Goal: Transaction & Acquisition: Purchase product/service

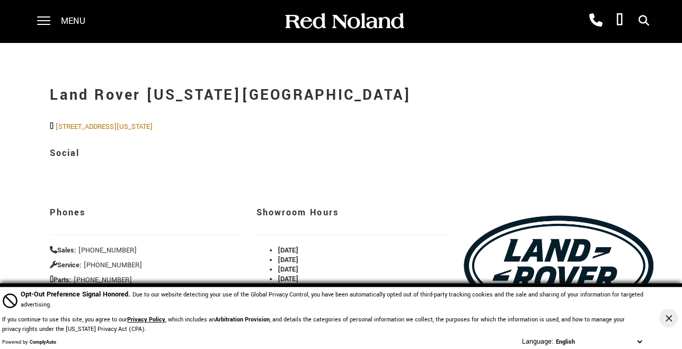
click at [645, 21] on icon at bounding box center [644, 21] width 11 height 1
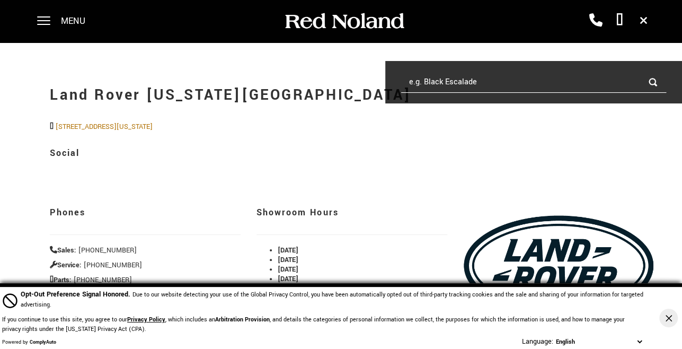
click at [453, 80] on input "e.g. Black Escalade" at bounding box center [533, 82] width 265 height 21
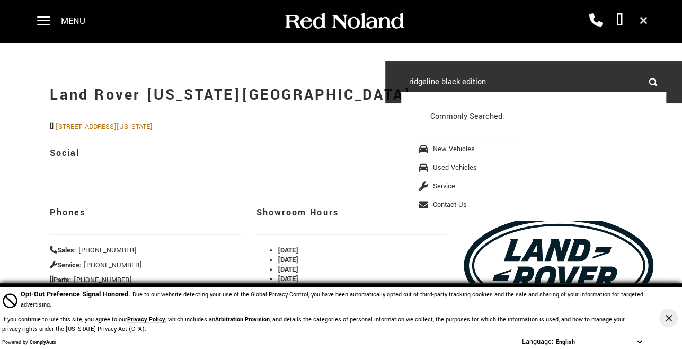
type input "ridgeline black edition"
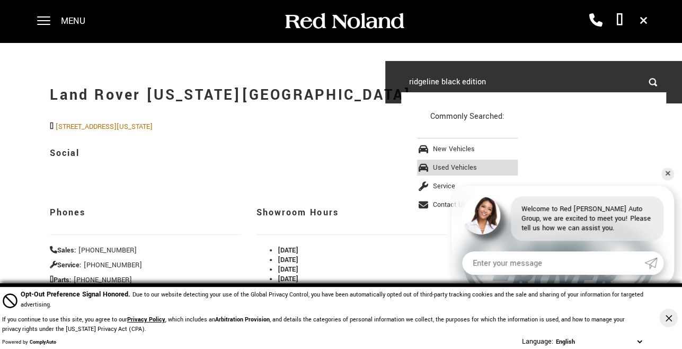
click at [443, 166] on span "Used Vehicles" at bounding box center [455, 168] width 44 height 10
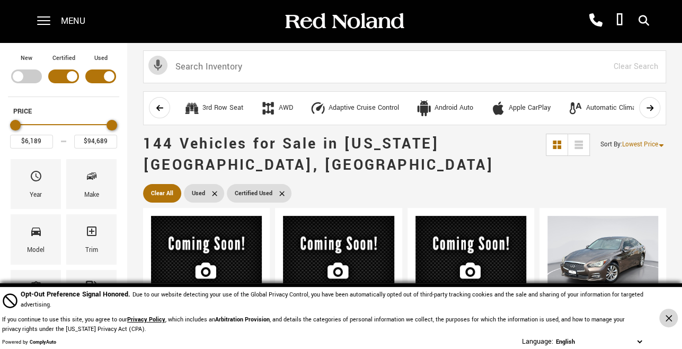
click at [670, 318] on icon "Close Button" at bounding box center [669, 318] width 6 height 6
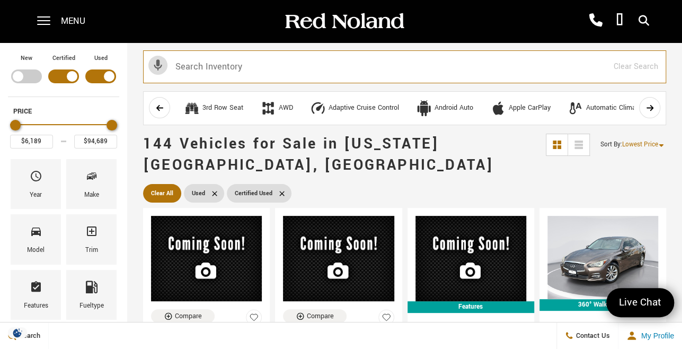
click at [188, 66] on input "text" at bounding box center [404, 66] width 523 height 33
type input "2023 rid"
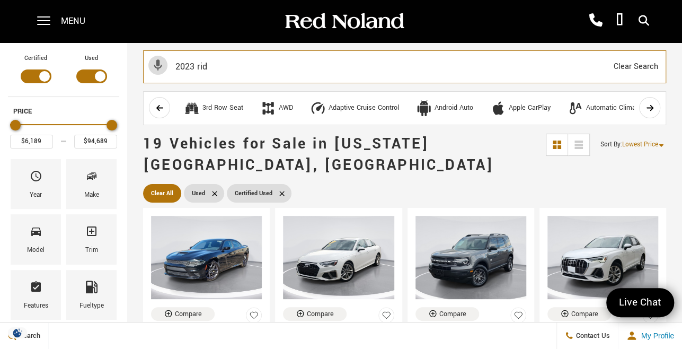
type input "$25,178"
type input "$85,189"
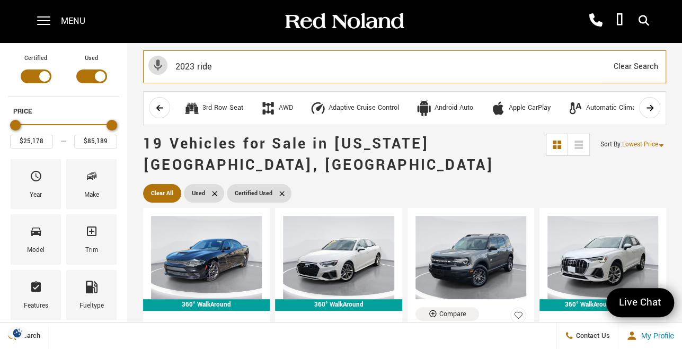
type input "2023 ridel"
type input "$94,689"
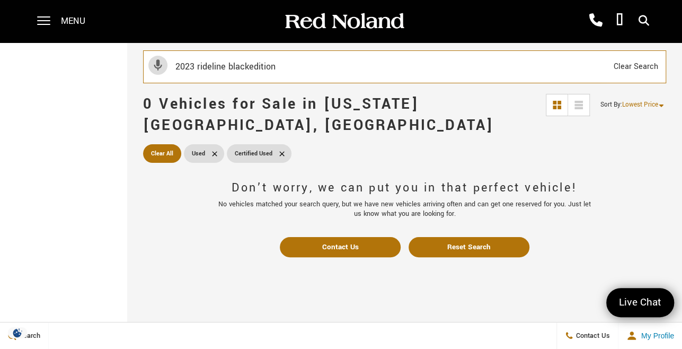
click at [196, 66] on input "2023 rideline blackedition" at bounding box center [404, 66] width 523 height 33
click at [276, 64] on input "2023 honda rideline blackedition" at bounding box center [404, 66] width 523 height 33
click at [307, 63] on input "2023 honda rideline black edition" at bounding box center [404, 66] width 523 height 33
type input "2023 honda rideline black edition"
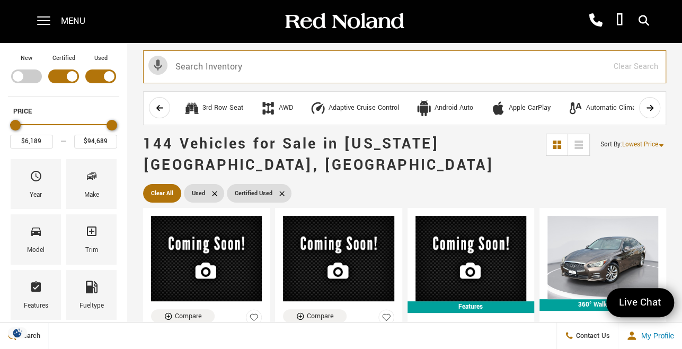
click at [178, 66] on input "text" at bounding box center [404, 66] width 523 height 33
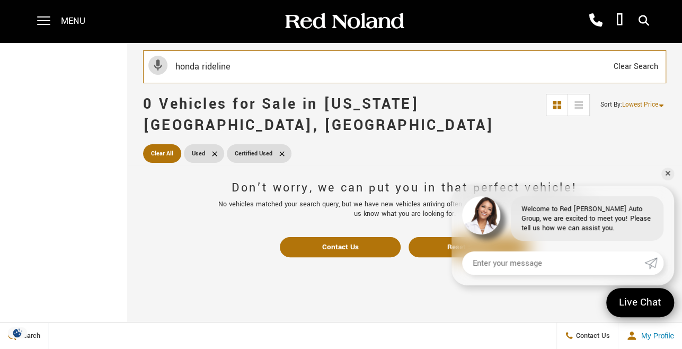
type input "honda rideline"
